Goal: Transaction & Acquisition: Purchase product/service

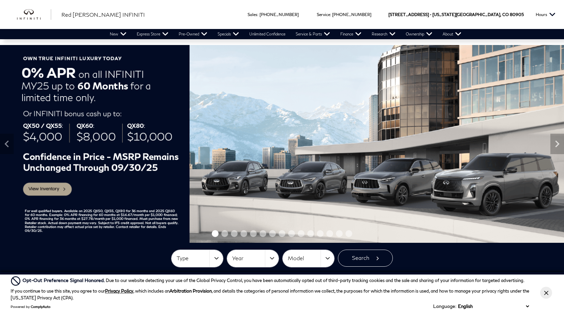
click at [0, 0] on link "View All Pre-Owned Inventory" at bounding box center [0, 0] width 0 height 0
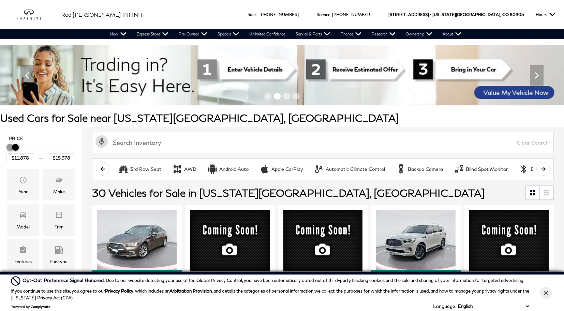
type input "$14,878"
drag, startPoint x: 69, startPoint y: 149, endPoint x: 15, endPoint y: 150, distance: 53.9
click at [15, 150] on div "Price" at bounding box center [40, 147] width 69 height 12
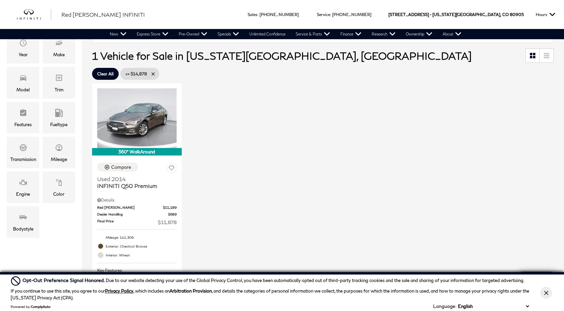
scroll to position [136, 0]
